Goal: Task Accomplishment & Management: Manage account settings

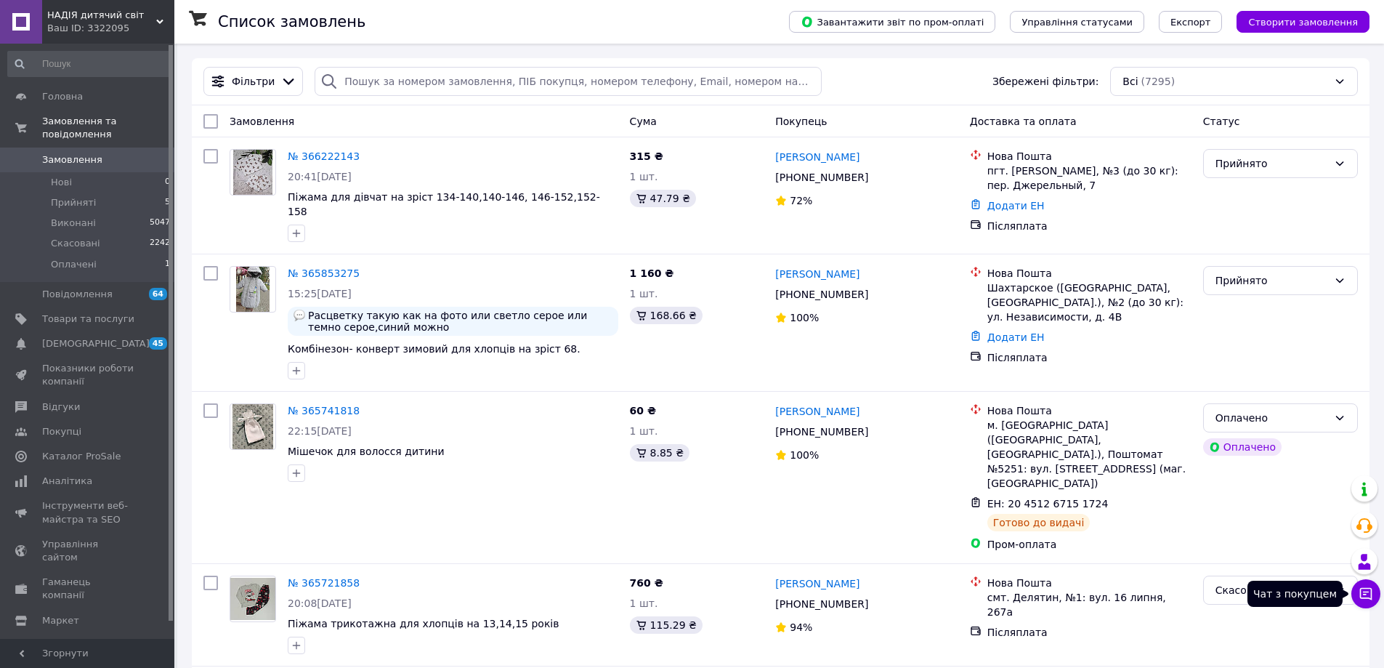
click at [1371, 591] on icon at bounding box center [1366, 594] width 12 height 12
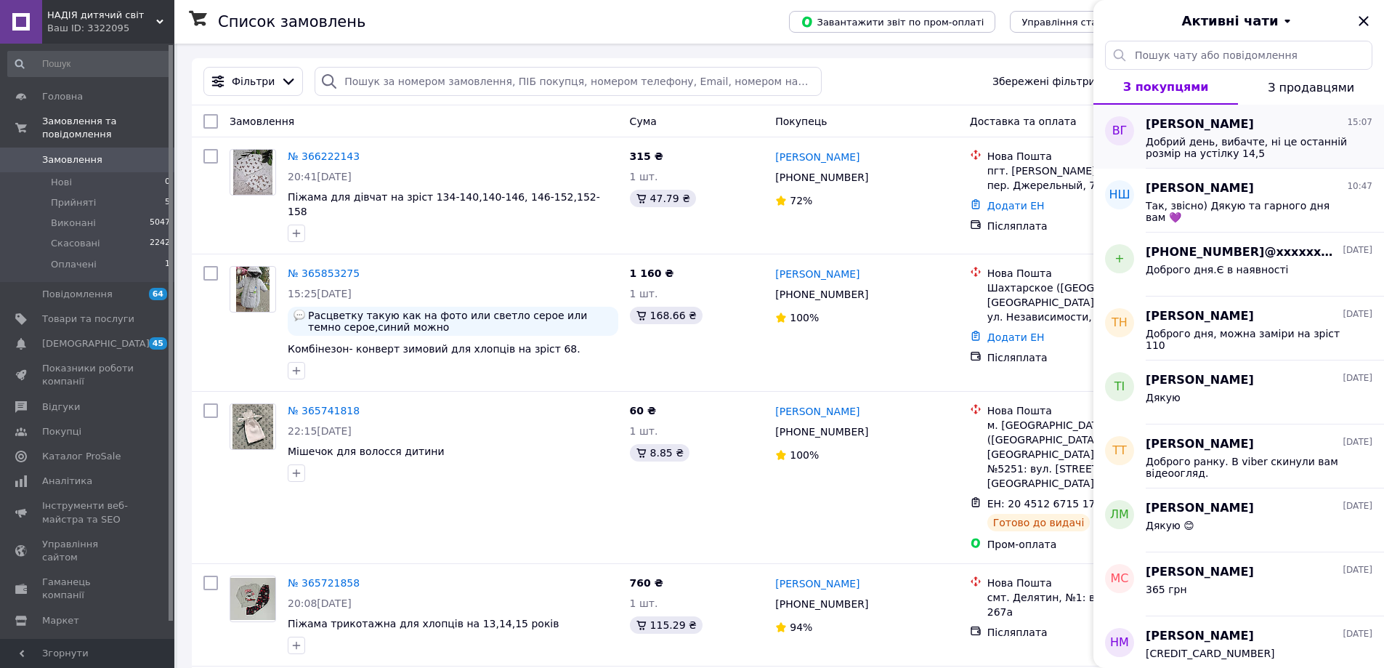
click at [1195, 120] on span "Віта Герус" at bounding box center [1200, 124] width 108 height 17
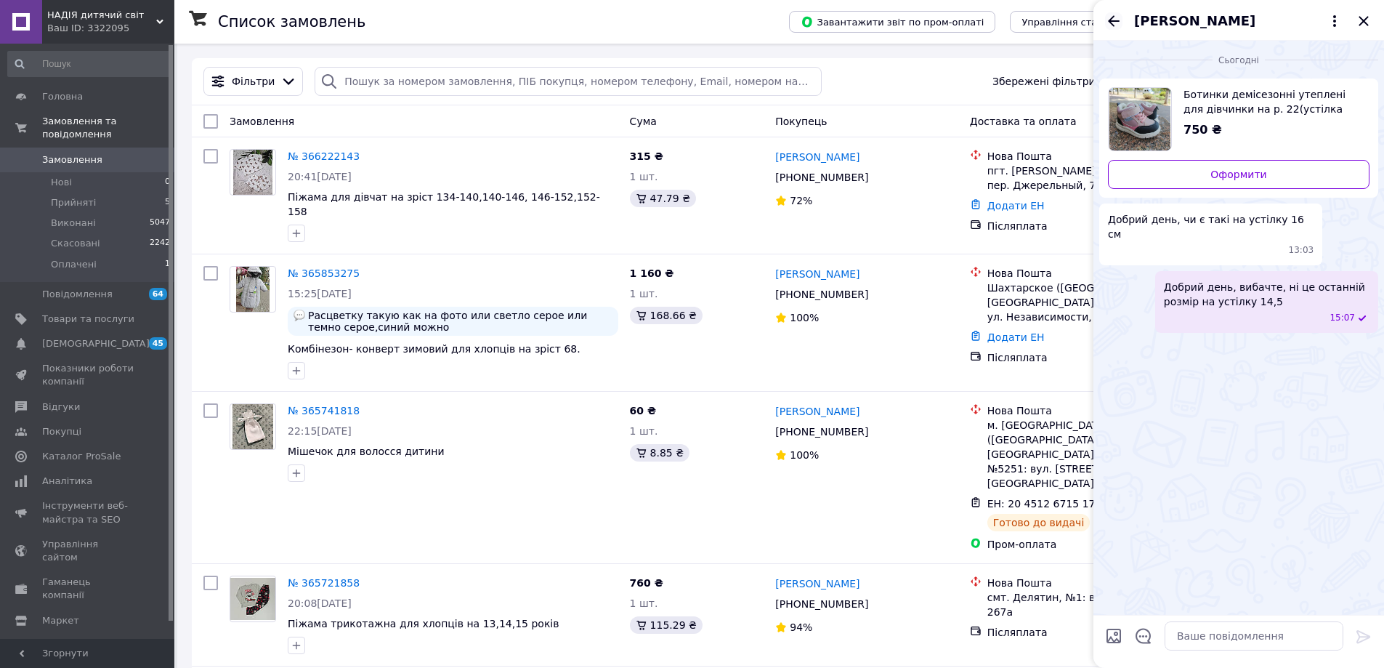
click at [1112, 25] on icon "Назад" at bounding box center [1114, 20] width 12 height 11
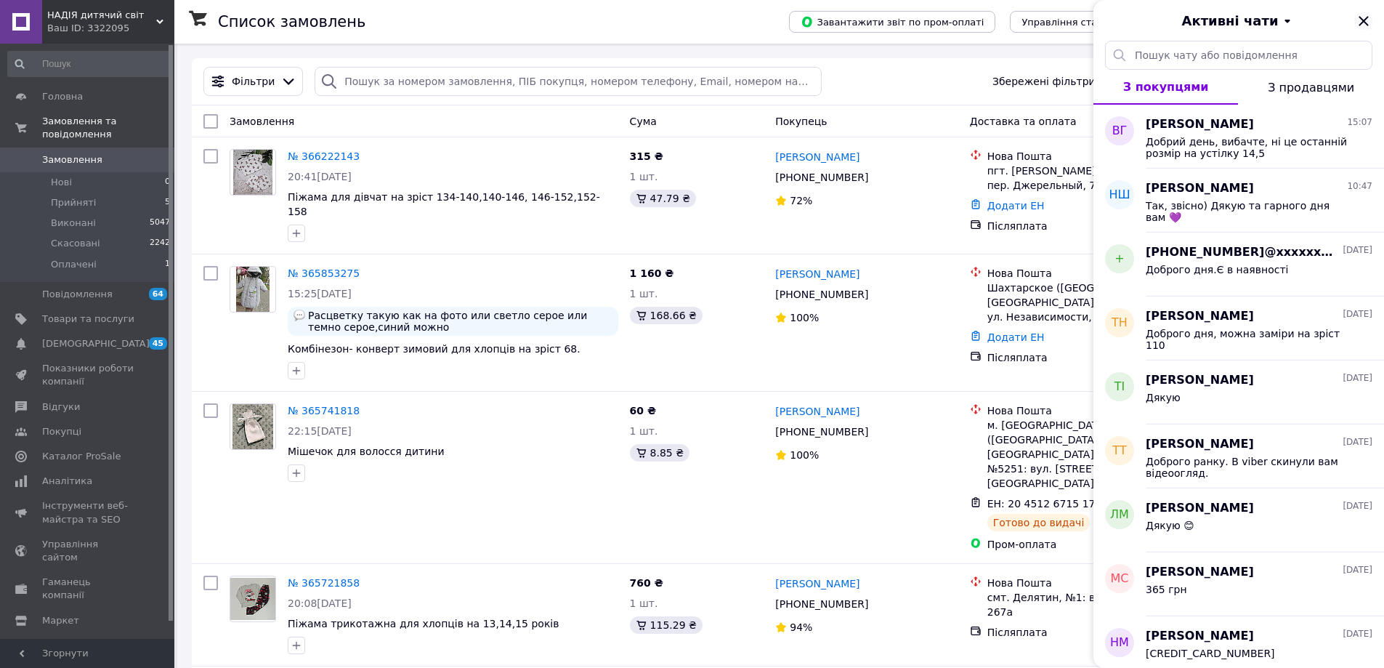
click at [1367, 21] on icon "Закрити" at bounding box center [1363, 20] width 17 height 17
